Goal: Transaction & Acquisition: Obtain resource

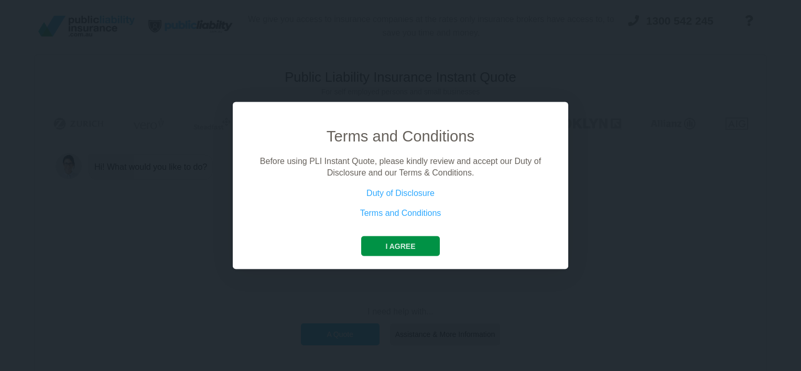
click at [394, 248] on button "I agree" at bounding box center [400, 246] width 78 height 20
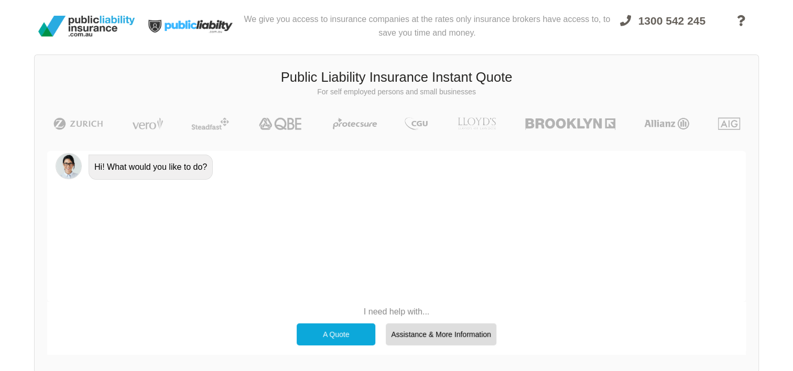
click at [325, 344] on div "A Quote" at bounding box center [336, 334] width 79 height 22
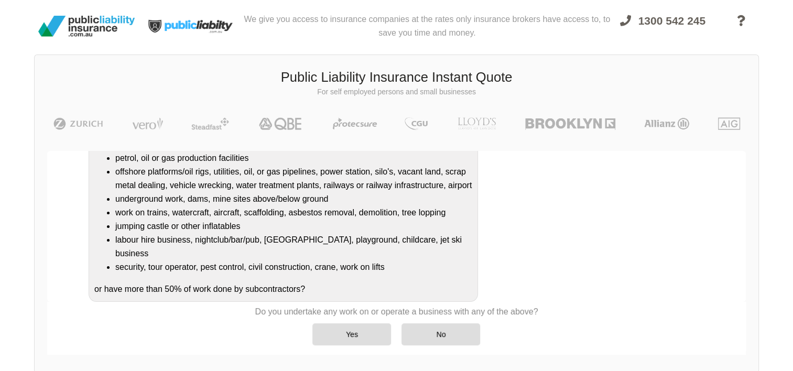
scroll to position [140, 0]
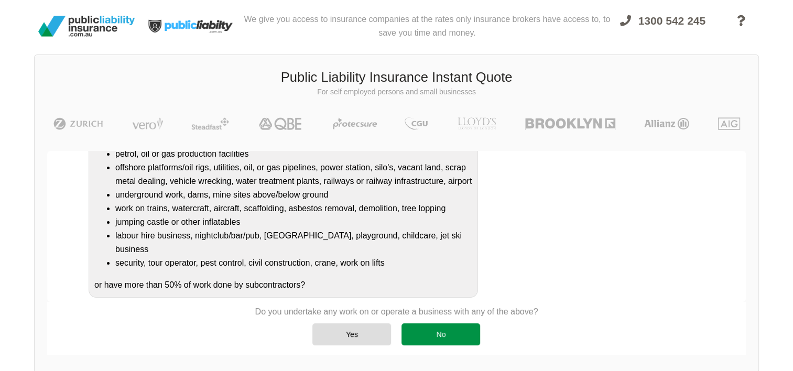
click at [419, 337] on div "No" at bounding box center [440, 334] width 79 height 22
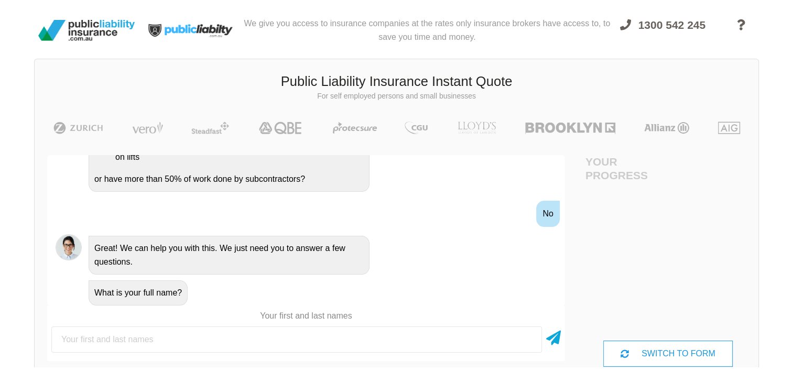
scroll to position [0, 0]
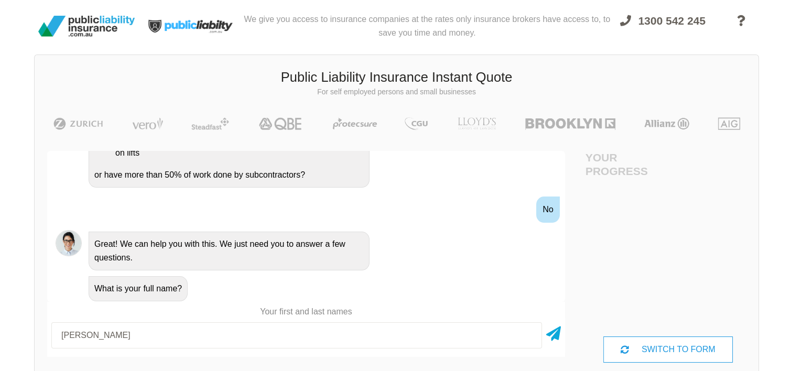
type input "[PERSON_NAME]"
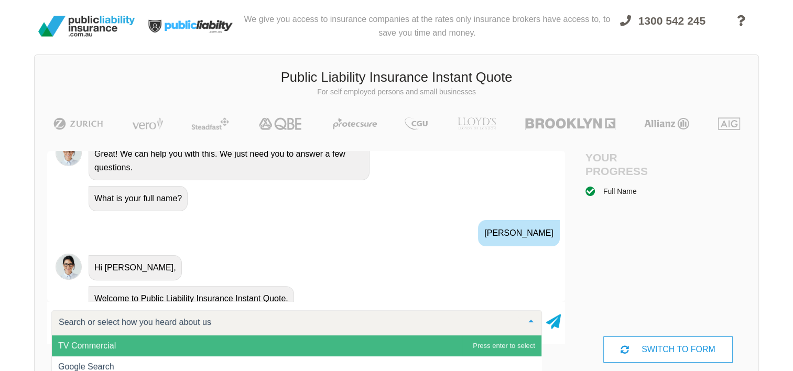
scroll to position [421, 0]
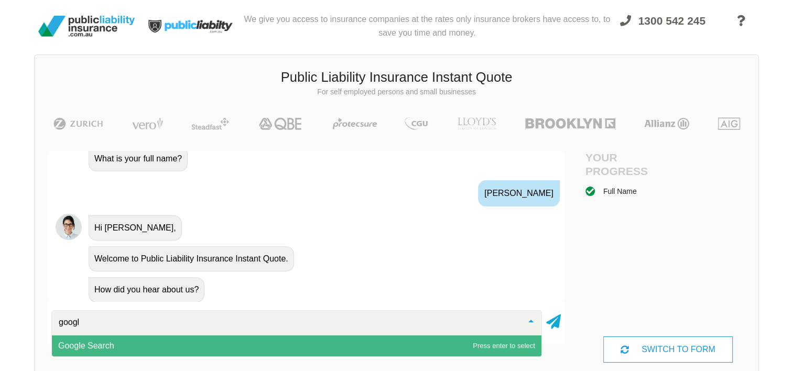
type input "google"
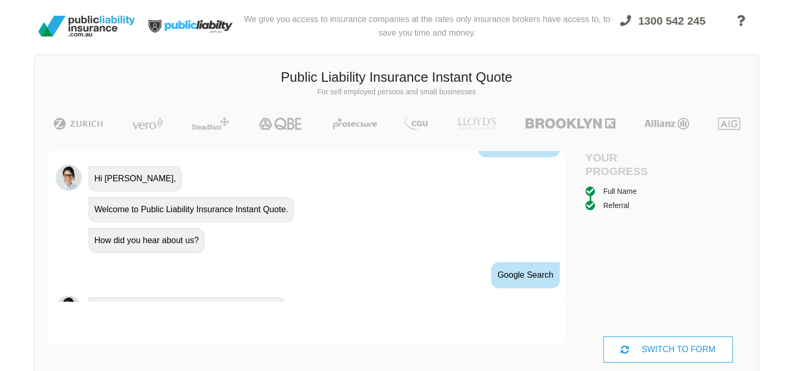
scroll to position [520, 0]
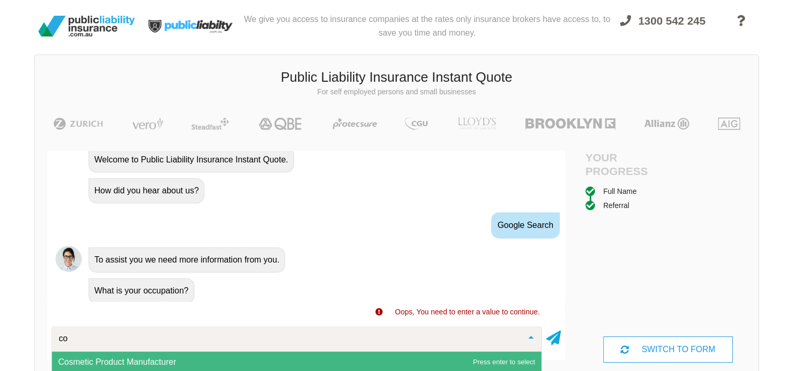
type input "c"
type input "beau"
click at [430, 357] on span "Beautician (Excluding Treatment Risk)" at bounding box center [296, 362] width 489 height 21
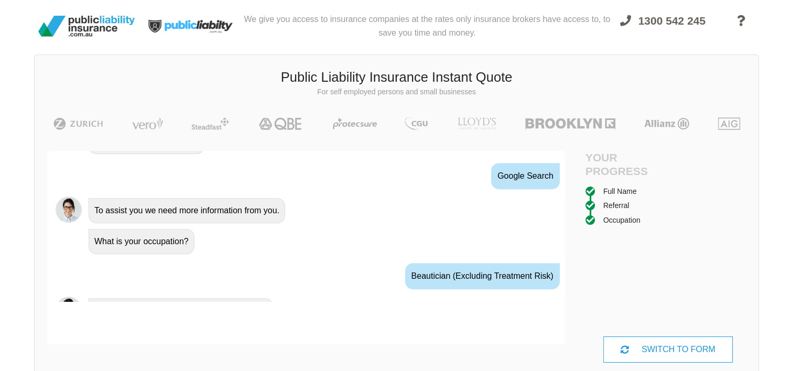
scroll to position [589, 0]
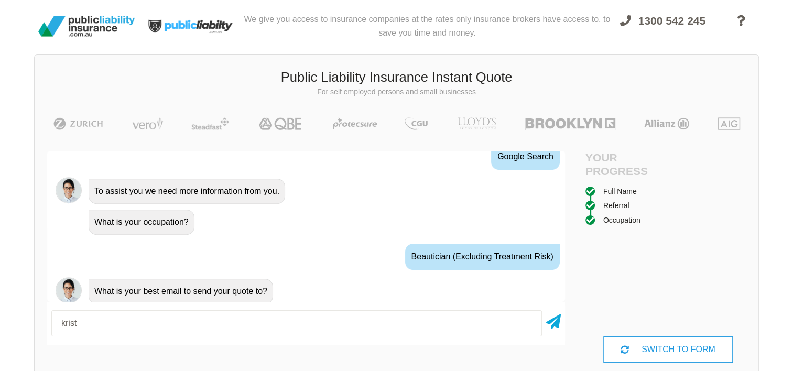
type input "[PERSON_NAME][EMAIL_ADDRESS][DOMAIN_NAME]"
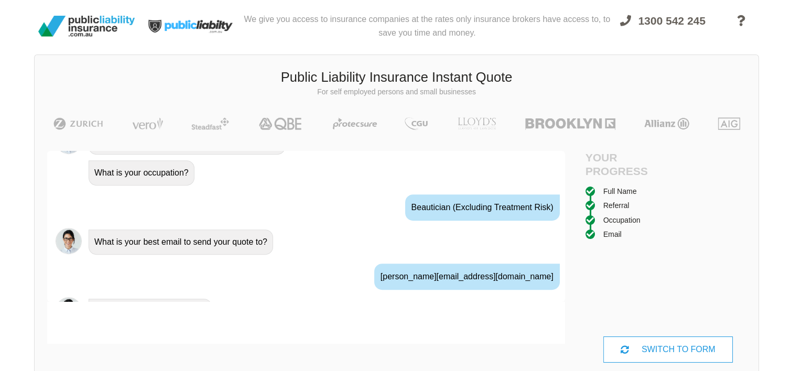
scroll to position [658, 0]
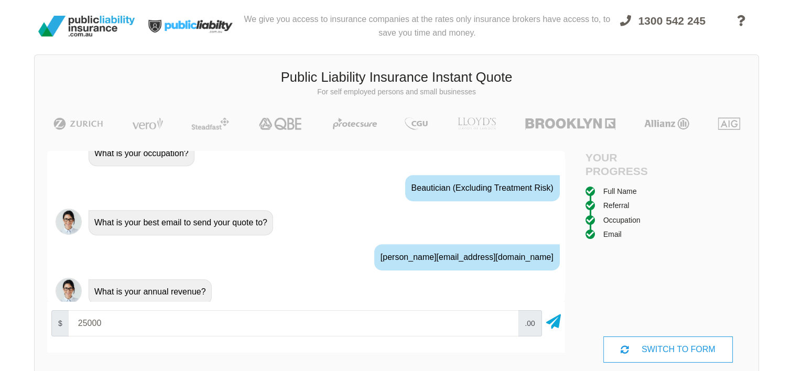
type input "25000"
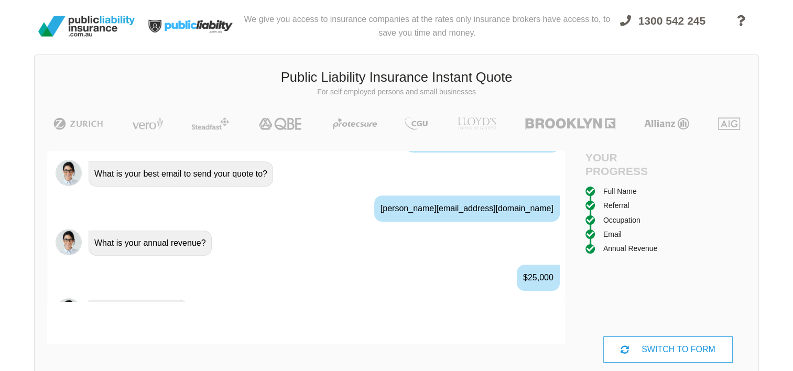
scroll to position [726, 0]
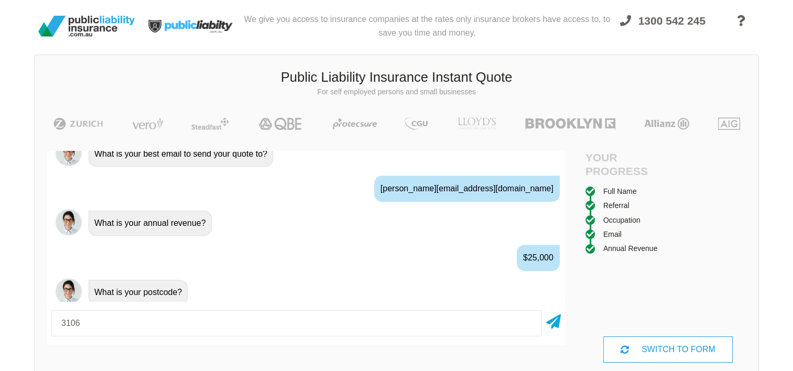
type input "3106"
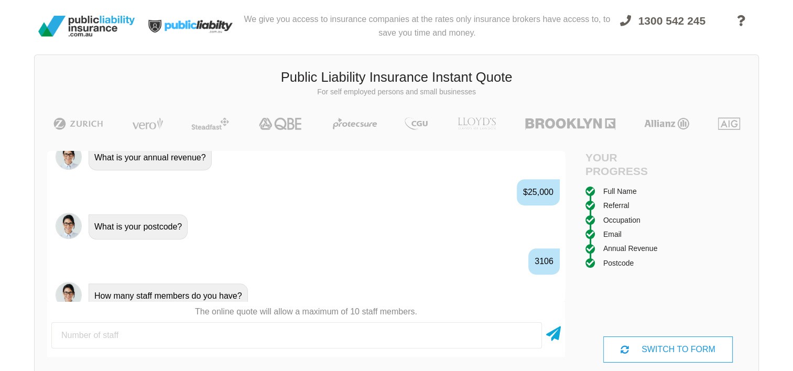
scroll to position [794, 0]
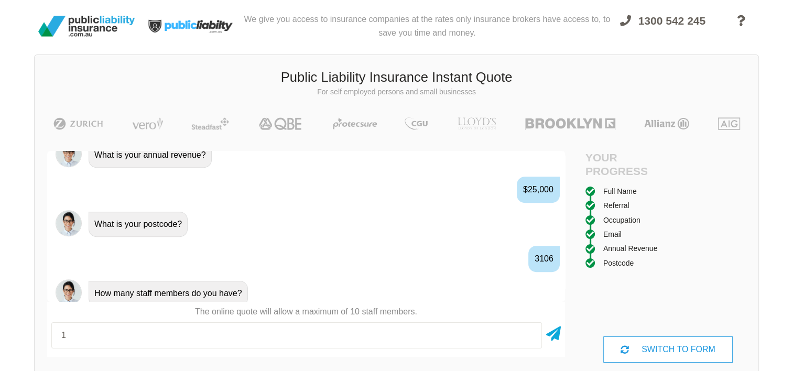
type input "1"
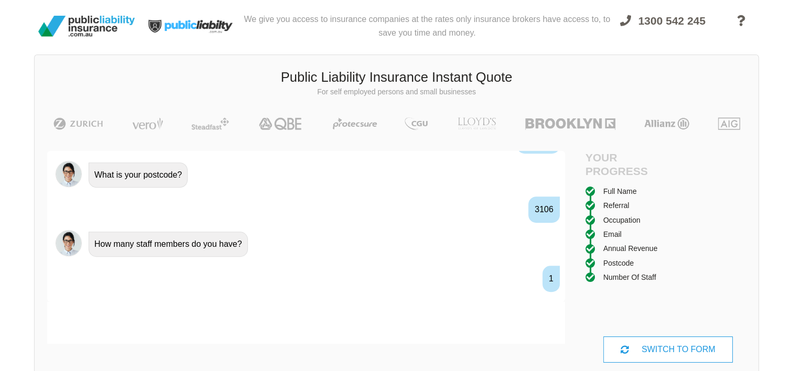
scroll to position [864, 0]
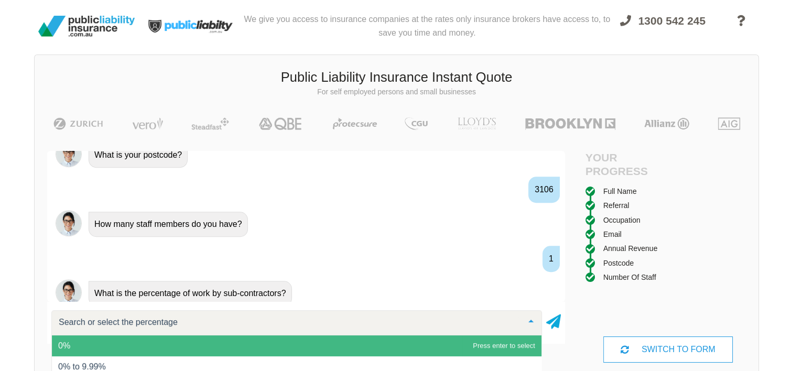
type input "0"
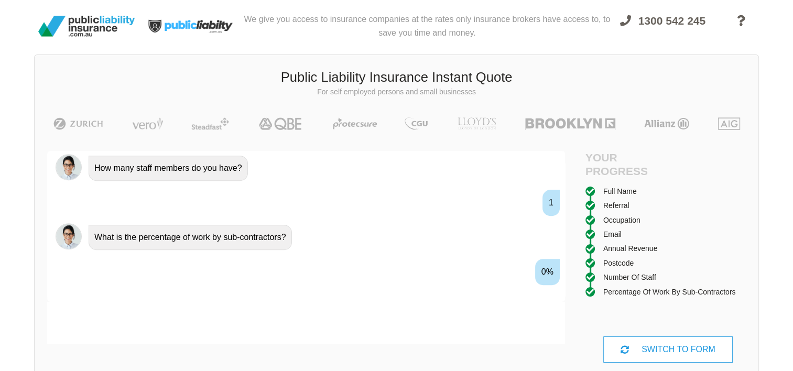
scroll to position [7, 0]
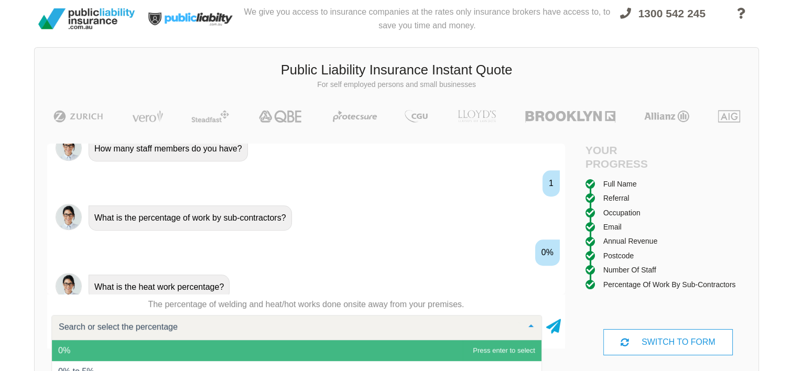
type input "0"
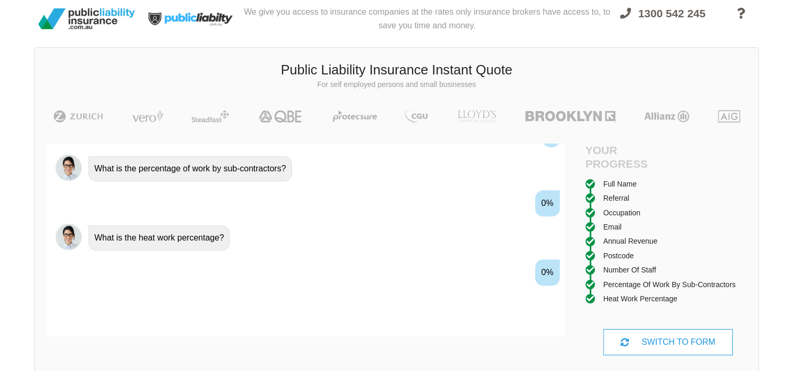
scroll to position [1000, 0]
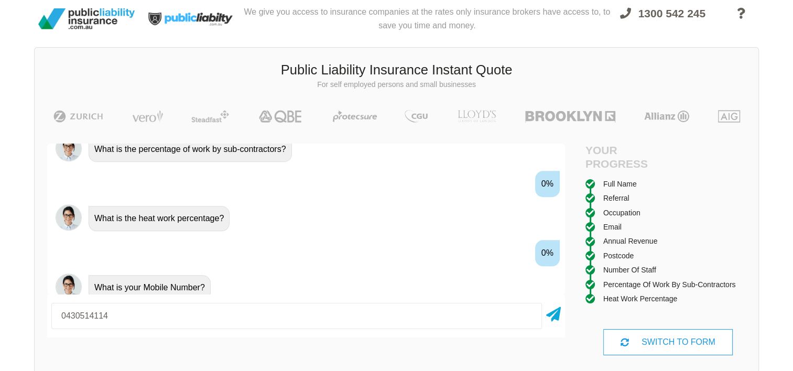
type input "0430514114"
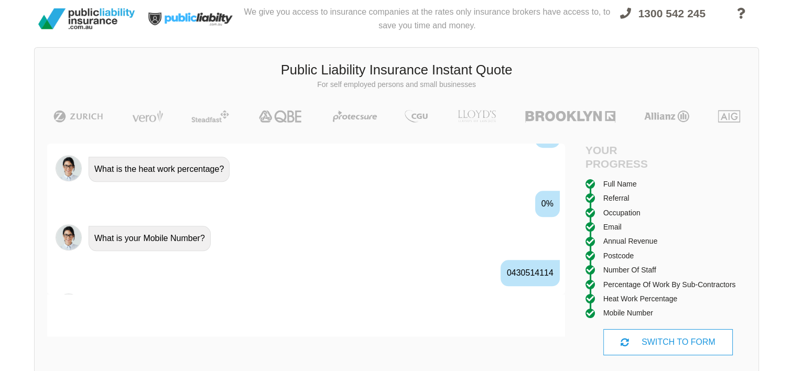
scroll to position [1069, 0]
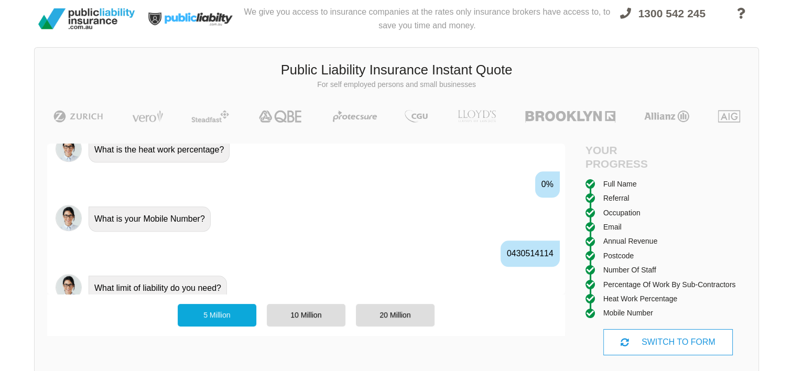
click at [197, 314] on div "5 Million" at bounding box center [217, 315] width 79 height 22
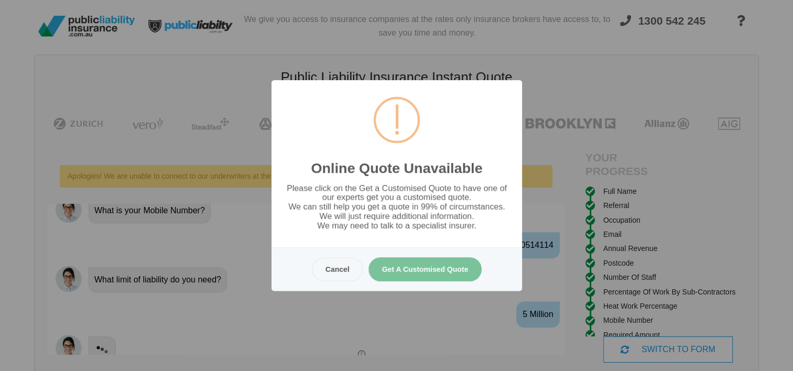
scroll to position [0, 0]
click at [319, 277] on button "Cancel" at bounding box center [336, 269] width 51 height 24
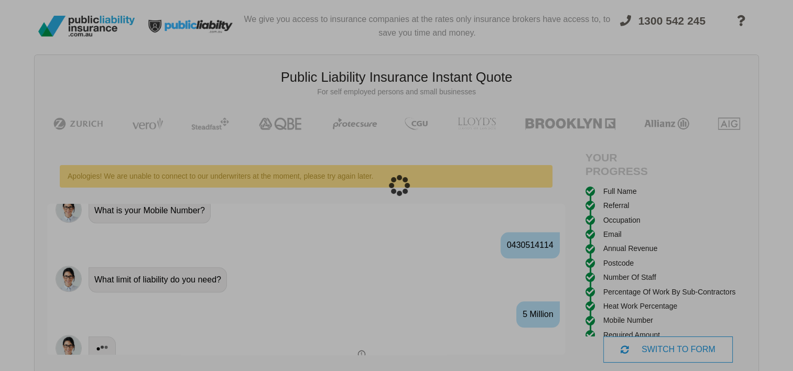
scroll to position [26, 0]
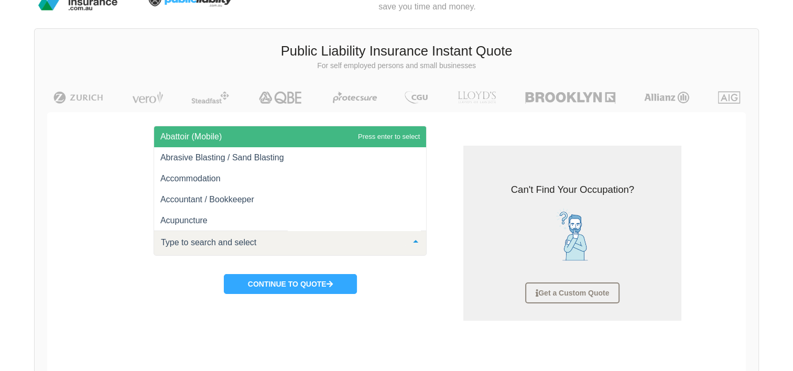
click at [352, 239] on div at bounding box center [291, 243] width 274 height 25
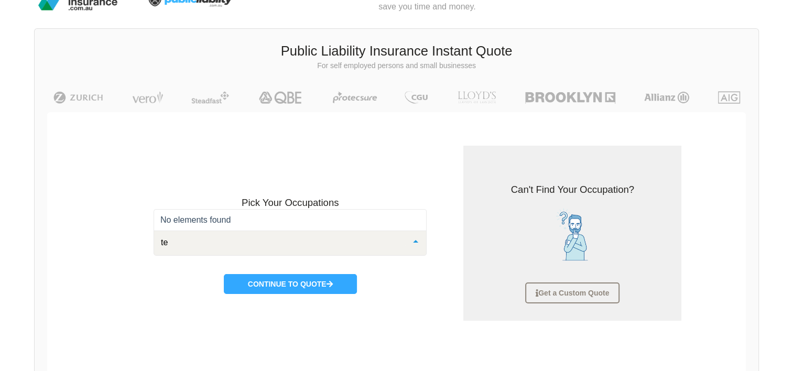
type input "t"
